Goal: Task Accomplishment & Management: Complete application form

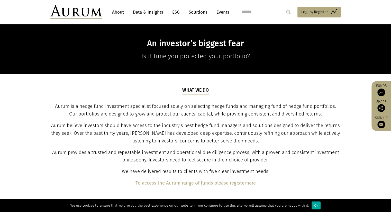
scroll to position [164, 0]
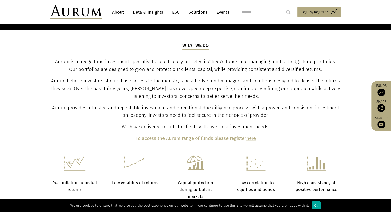
click at [251, 135] on p "To access the Aurum range of funds please register here" at bounding box center [195, 139] width 289 height 8
click at [251, 137] on b "here" at bounding box center [251, 139] width 10 height 6
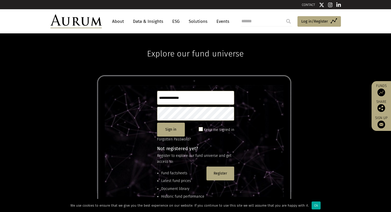
click at [200, 96] on input "text" at bounding box center [195, 98] width 77 height 14
click at [321, 21] on span "Log in/Register" at bounding box center [314, 21] width 27 height 6
click at [214, 173] on button "Register" at bounding box center [220, 174] width 28 height 14
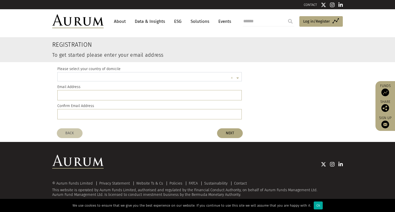
scroll to position [1, 0]
click at [112, 75] on input "text" at bounding box center [144, 78] width 168 height 10
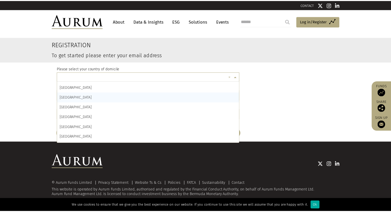
scroll to position [437, 0]
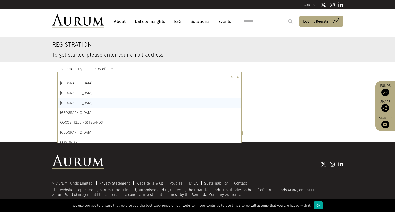
click at [74, 103] on div "[GEOGRAPHIC_DATA]" at bounding box center [150, 103] width 184 height 10
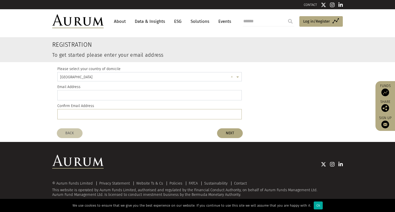
click at [148, 94] on input "email" at bounding box center [149, 95] width 184 height 10
click at [271, 88] on div "Please select your country of domicile × [GEOGRAPHIC_DATA] × Email Address Conf…" at bounding box center [197, 94] width 288 height 64
click at [91, 96] on input "email" at bounding box center [149, 95] width 184 height 10
type input "**********"
click at [104, 116] on input "email" at bounding box center [149, 114] width 184 height 10
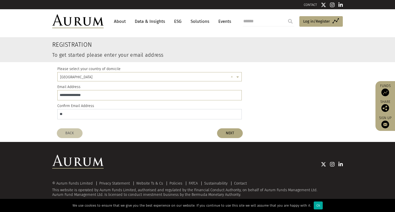
type input "*"
type input "**********"
click at [229, 136] on button "NEXT" at bounding box center [230, 133] width 26 height 10
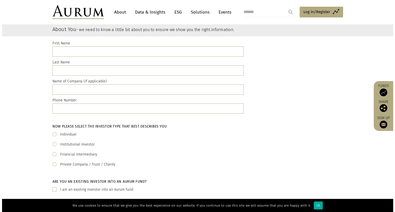
scroll to position [0, 0]
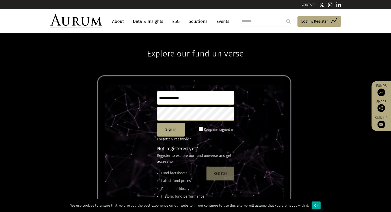
click at [219, 173] on button "Register" at bounding box center [220, 174] width 28 height 14
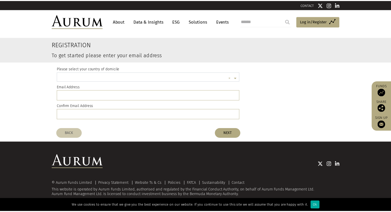
scroll to position [1, 0]
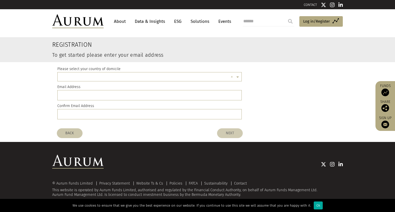
click at [233, 131] on button "NEXT" at bounding box center [230, 133] width 26 height 10
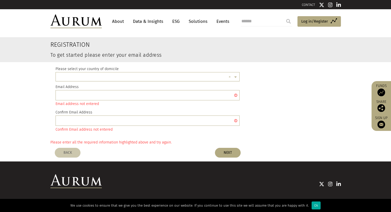
click at [144, 72] on div "× ×" at bounding box center [148, 76] width 184 height 9
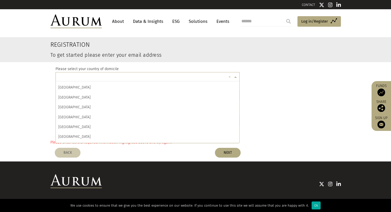
scroll to position [437, 0]
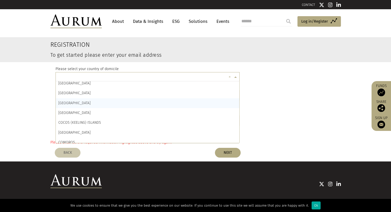
click at [82, 104] on div "[GEOGRAPHIC_DATA]" at bounding box center [148, 103] width 184 height 10
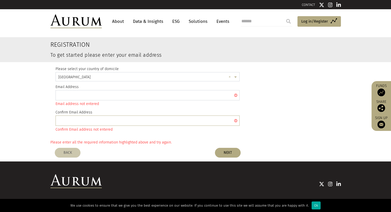
click at [125, 93] on input "email" at bounding box center [148, 95] width 184 height 10
type input "**********"
click at [91, 125] on input "email" at bounding box center [148, 121] width 184 height 10
drag, startPoint x: 101, startPoint y: 95, endPoint x: 42, endPoint y: 94, distance: 59.4
click at [41, 94] on register-email-address "**********" at bounding box center [195, 87] width 391 height 101
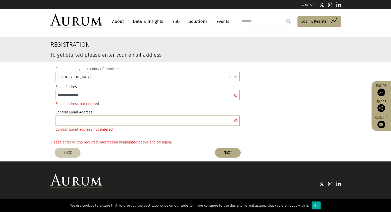
click at [262, 128] on div "**********" at bounding box center [196, 100] width 288 height 77
click at [89, 118] on input "email" at bounding box center [148, 121] width 184 height 10
paste input "**********"
type input "**********"
click at [226, 153] on button "NEXT" at bounding box center [228, 153] width 26 height 10
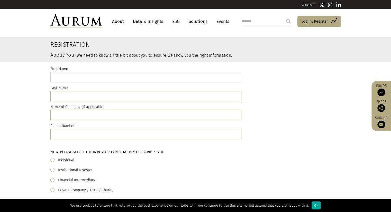
click at [98, 76] on input "text" at bounding box center [145, 77] width 191 height 10
click at [286, 116] on div "First Name Last Name Name of Company (if applicable) Phone Number" at bounding box center [196, 104] width 298 height 76
click at [90, 119] on input "text" at bounding box center [145, 115] width 191 height 10
type input "***"
click at [105, 134] on input "text" at bounding box center [145, 134] width 191 height 10
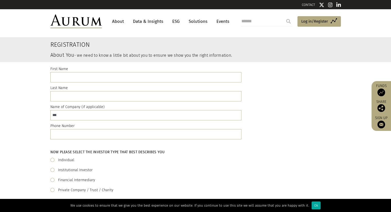
click at [281, 136] on div "First Name Last Name Name of Company (if applicable) *** Phone Number" at bounding box center [196, 104] width 298 height 76
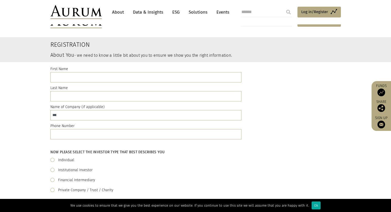
scroll to position [51, 0]
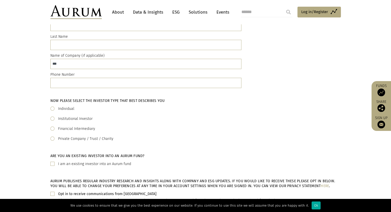
click at [51, 131] on div "Financial Intermediary" at bounding box center [195, 129] width 290 height 6
click at [51, 130] on div "Financial Intermediary" at bounding box center [195, 129] width 290 height 6
click at [54, 130] on div "Financial Intermediary" at bounding box center [195, 129] width 290 height 6
click at [53, 128] on span at bounding box center [52, 129] width 4 height 4
click at [52, 127] on span at bounding box center [52, 129] width 4 height 4
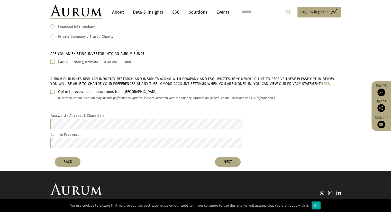
scroll to position [154, 0]
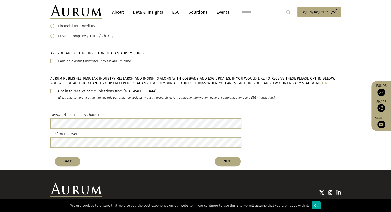
drag, startPoint x: 51, startPoint y: 61, endPoint x: 54, endPoint y: 61, distance: 3.1
click at [53, 61] on span at bounding box center [52, 61] width 4 height 4
click at [54, 90] on div "Opt in to receive communications from Aurum (Electronic communication may inclu…" at bounding box center [195, 94] width 290 height 12
click at [53, 90] on span at bounding box center [52, 91] width 4 height 4
click at [293, 113] on div "Password - At Least 8 Characters Confirm Password" at bounding box center [196, 131] width 298 height 38
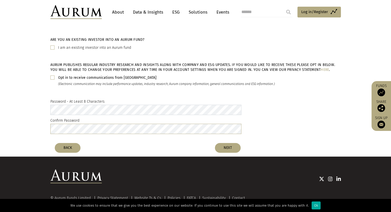
scroll to position [180, 0]
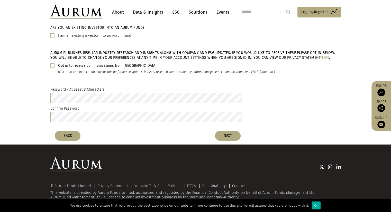
click at [285, 101] on div "Password - At Least 8 Characters Confirm Password" at bounding box center [196, 106] width 298 height 38
click at [277, 96] on div "Password - At Least 8 Characters Confirm Password" at bounding box center [196, 106] width 298 height 38
click at [235, 134] on button "NEXT" at bounding box center [228, 136] width 26 height 10
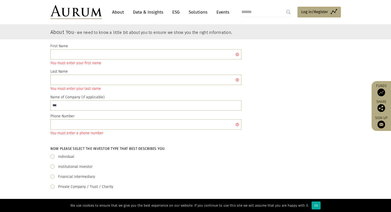
scroll to position [20, 0]
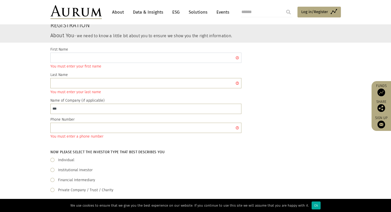
click at [88, 57] on input "text" at bounding box center [145, 58] width 191 height 10
click at [260, 59] on div "First Name You must enter your first name Last Name You must enter your last na…" at bounding box center [196, 95] width 298 height 96
click at [86, 57] on input "text" at bounding box center [145, 58] width 191 height 10
click at [270, 74] on div "First Name **** You must enter your first name Last Name You must enter your la…" at bounding box center [196, 95] width 298 height 96
drag, startPoint x: 111, startPoint y: 59, endPoint x: 32, endPoint y: 57, distance: 79.4
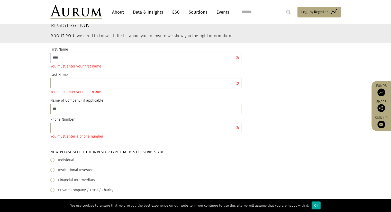
click at [32, 57] on div "First Name **** You must enter your first name Last Name You must enter your la…" at bounding box center [195, 95] width 391 height 104
type input "**********"
click at [115, 86] on input "text" at bounding box center [145, 83] width 191 height 10
click at [88, 85] on input "text" at bounding box center [145, 83] width 191 height 10
type input "***"
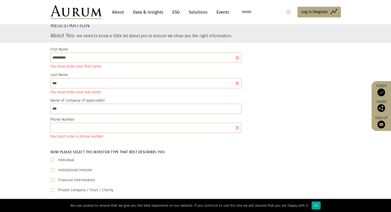
click at [337, 107] on div "**********" at bounding box center [196, 95] width 298 height 96
click at [87, 129] on input "text" at bounding box center [145, 128] width 191 height 10
type input "**********"
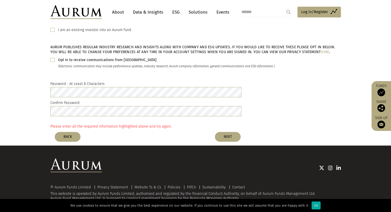
scroll to position [207, 0]
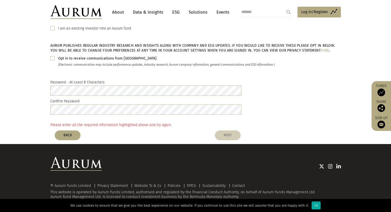
click at [233, 133] on button "NEXT" at bounding box center [228, 136] width 26 height 10
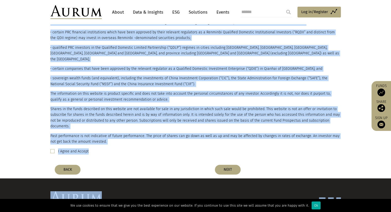
scroll to position [122, 0]
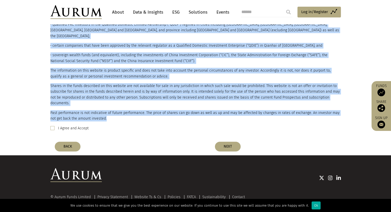
drag, startPoint x: 52, startPoint y: 45, endPoint x: 211, endPoint y: 106, distance: 169.7
click at [211, 106] on registration-country-disclaimer "Registration Eligible Investor Statement Please review the Eligible Investor St…" at bounding box center [195, 27] width 391 height 224
copy registration-country-disclaimer "Loremipsumdo Sitametc Adipisci Elitseddo Eiusmo tempor inc Utlabore Etdolore Ma…"
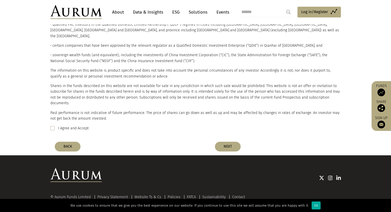
click at [77, 125] on label "I Agree and Accept" at bounding box center [73, 128] width 31 height 6
drag, startPoint x: 50, startPoint y: 119, endPoint x: 52, endPoint y: 117, distance: 3.3
click at [51, 118] on div "Please read the important legal information below and if you are able to confir…" at bounding box center [196, 46] width 298 height 187
click at [53, 126] on span at bounding box center [52, 128] width 4 height 4
click at [235, 142] on button "NEXT" at bounding box center [228, 147] width 26 height 10
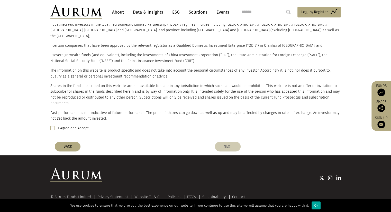
scroll to position [0, 0]
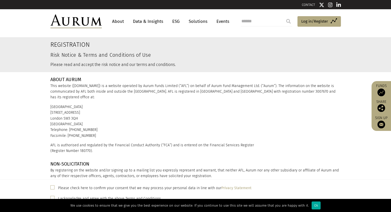
click at [60, 47] on h2 "Registration" at bounding box center [170, 44] width 241 height 7
drag, startPoint x: 51, startPoint y: 44, endPoint x: 316, endPoint y: 174, distance: 295.0
click at [316, 174] on registration-terms-and-conditions "Registration Risk Notice & Terms and Conditions of Use Please read and accept t…" at bounding box center [195, 123] width 391 height 172
copy registration-terms-and-conditions "Loremipsumdo Sita Consec & Adipi eli Seddoeiusm te Inc Utlabo etdo mag aliqua e…"
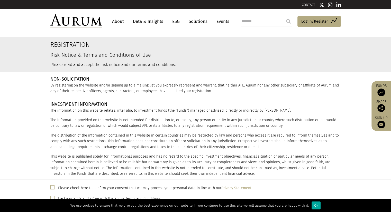
scroll to position [77, 0]
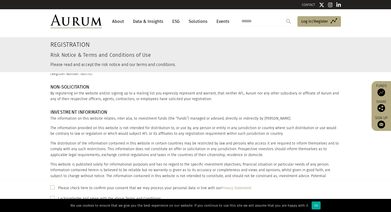
drag, startPoint x: 101, startPoint y: 119, endPoint x: 99, endPoint y: 117, distance: 2.9
click at [101, 119] on div "INVESTMENT INFORMATION The information on this website relates, inter alia, to …" at bounding box center [196, 166] width 298 height 112
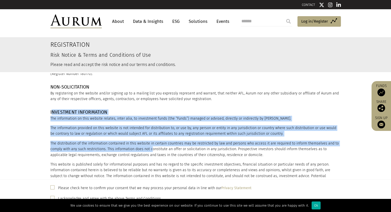
drag, startPoint x: 50, startPoint y: 106, endPoint x: 69, endPoint y: 125, distance: 26.9
click at [145, 145] on div "INVESTMENT INFORMATION The information on this website relates, inter alia, to …" at bounding box center [196, 166] width 298 height 112
click at [50, 106] on div "INVESTMENT INFORMATION The information on this website relates, inter alia, to …" at bounding box center [195, 165] width 391 height 119
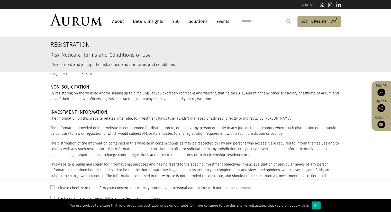
click at [50, 110] on h4 "INVESTMENT INFORMATION" at bounding box center [195, 112] width 290 height 5
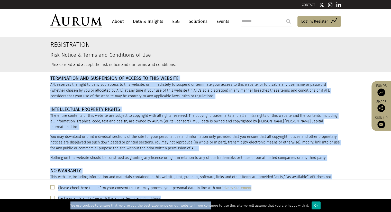
scroll to position [682, 0]
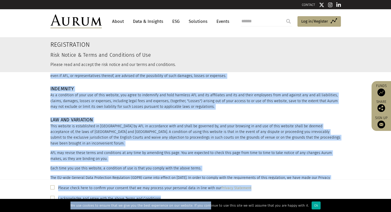
drag, startPoint x: 48, startPoint y: 105, endPoint x: 202, endPoint y: 170, distance: 168.3
click at [202, 170] on div "ABOUT AURUM This website ([DOMAIN_NAME]) is a website operated by Aurum Funds L…" at bounding box center [195, 126] width 391 height 106
copy div "LOREMIPSUM DOLORSITAME Con adipiscinge se doei tempori utlabor, etdol magn, al …"
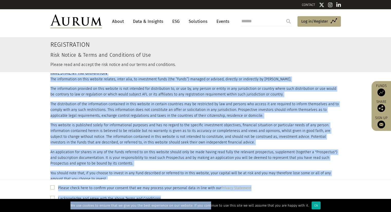
scroll to position [0, 0]
